Goal: Information Seeking & Learning: Learn about a topic

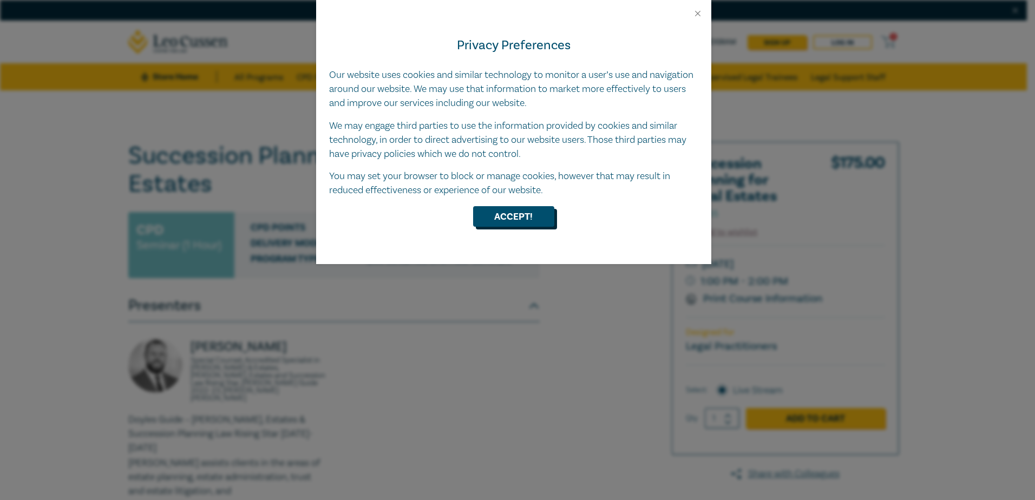
click at [517, 222] on button "Accept!" at bounding box center [513, 216] width 81 height 21
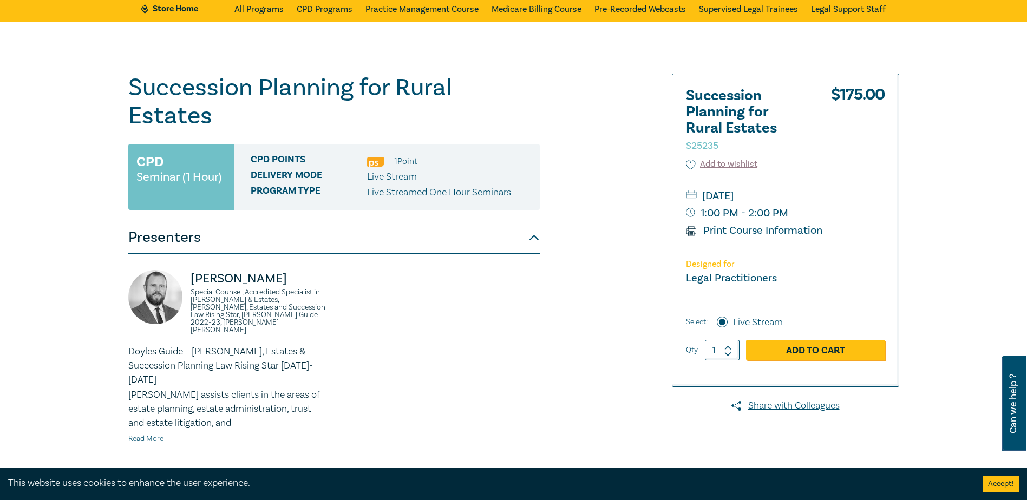
scroll to position [162, 0]
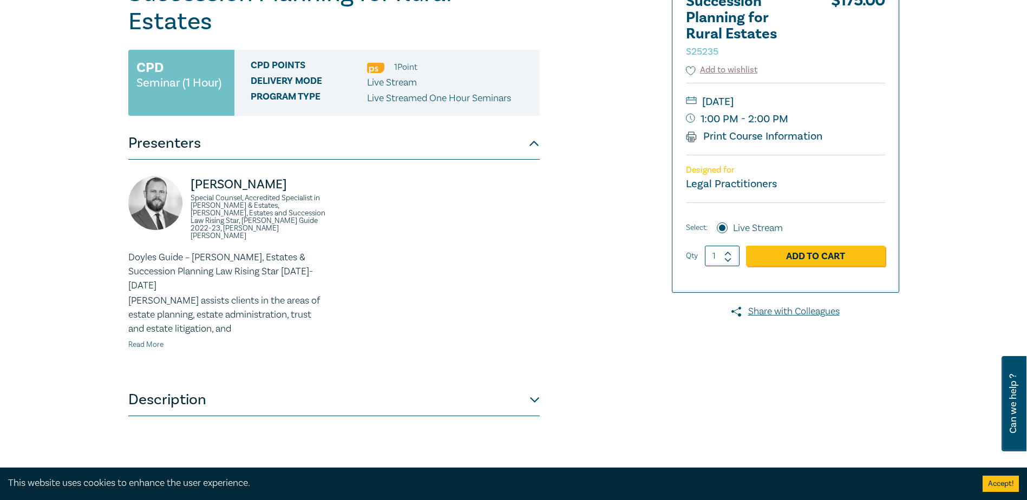
click at [139, 340] on link "Read More" at bounding box center [145, 345] width 35 height 10
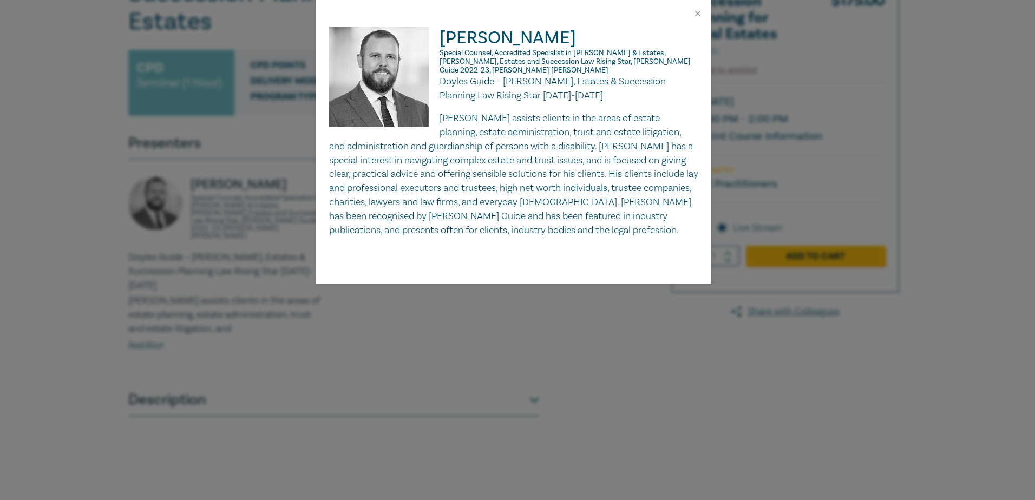
click at [707, 19] on div at bounding box center [513, 13] width 395 height 27
click at [697, 12] on button "Close" at bounding box center [698, 14] width 10 height 10
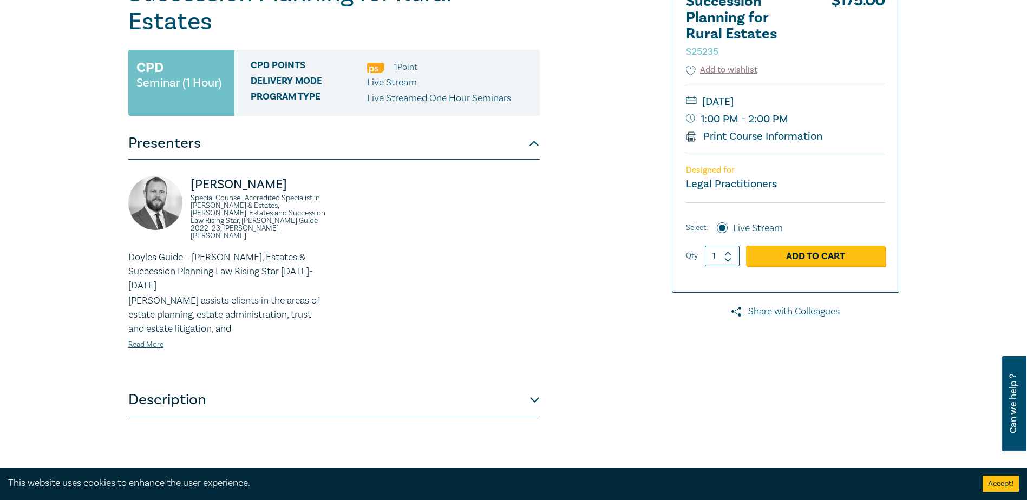
click at [174, 384] on button "Description" at bounding box center [333, 400] width 411 height 32
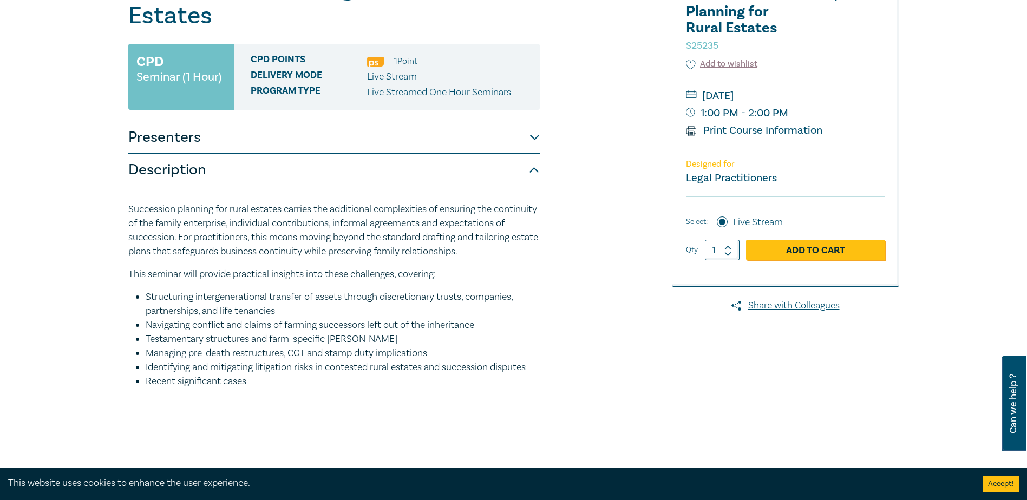
scroll to position [0, 0]
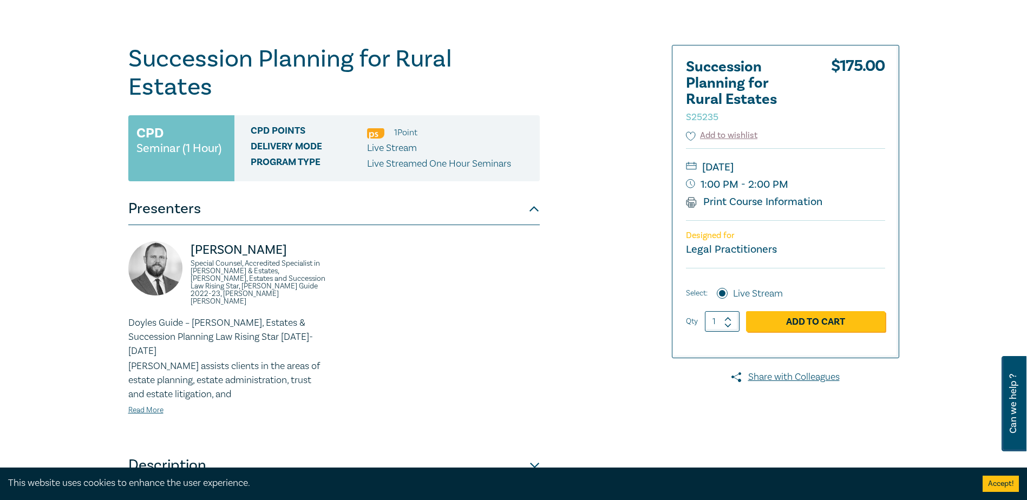
scroll to position [108, 0]
